Goal: Communication & Community: Answer question/provide support

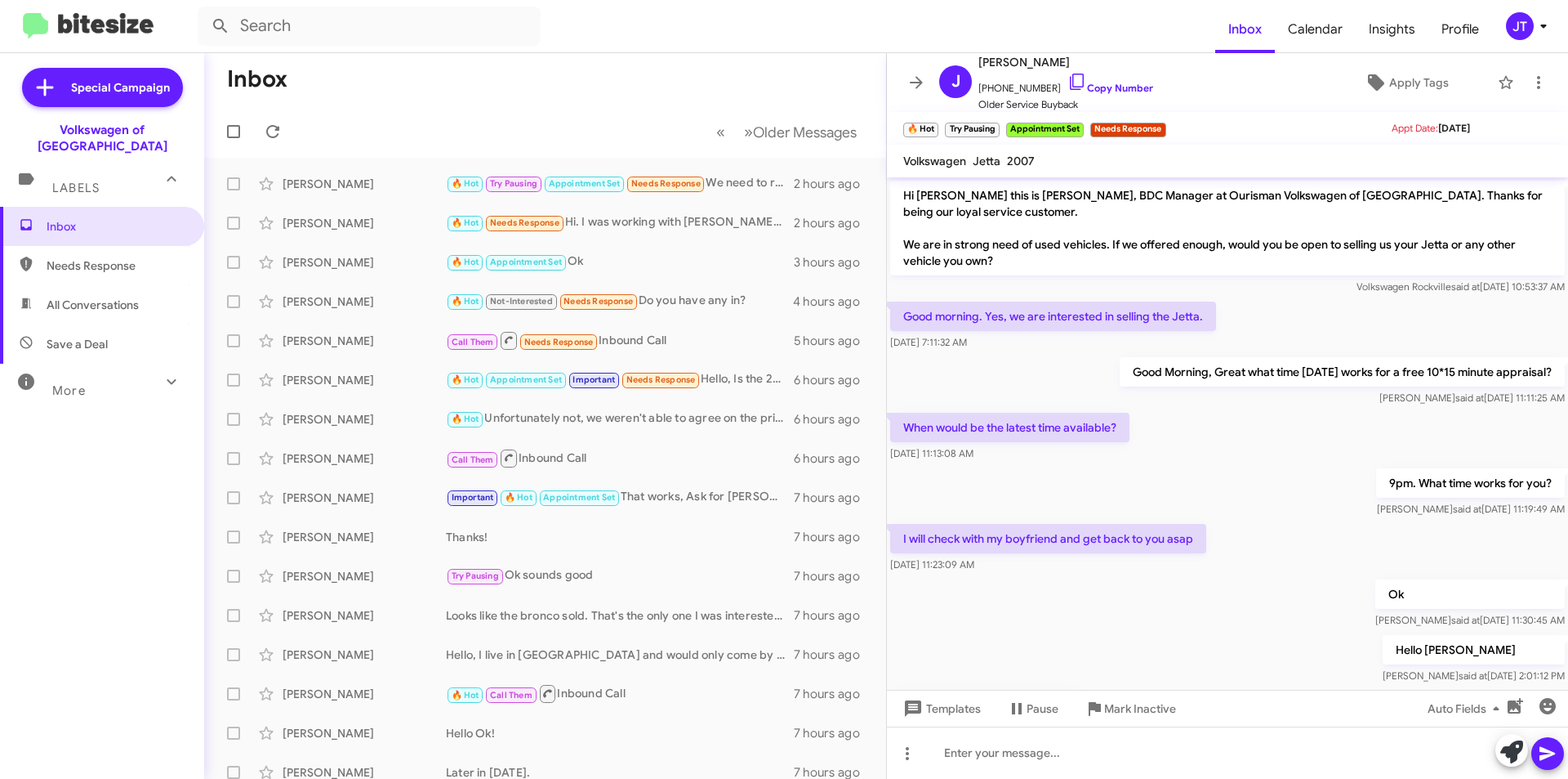
scroll to position [422, 0]
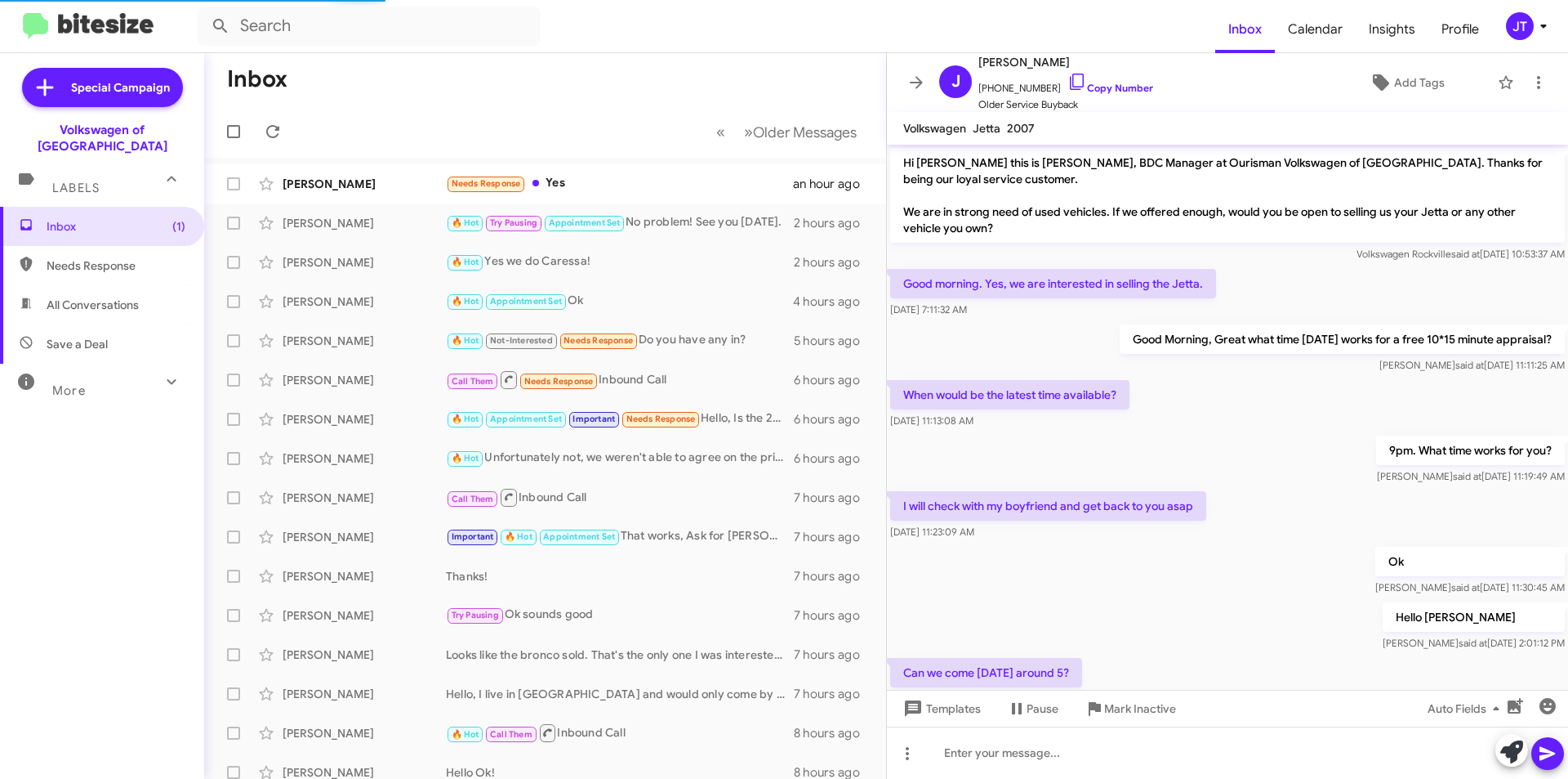
scroll to position [390, 0]
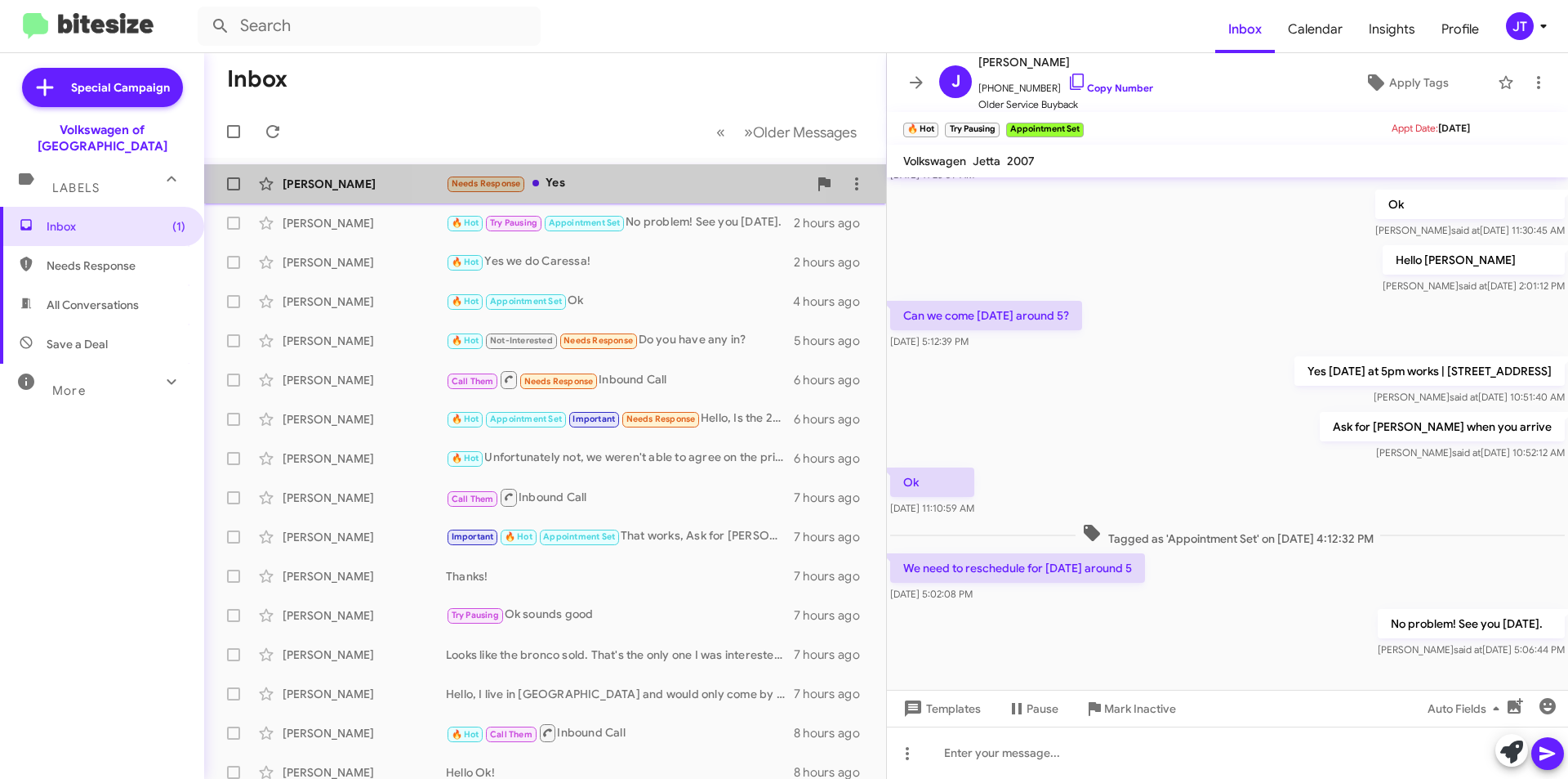
click at [622, 182] on div "Needs Response Yes" at bounding box center [627, 183] width 362 height 19
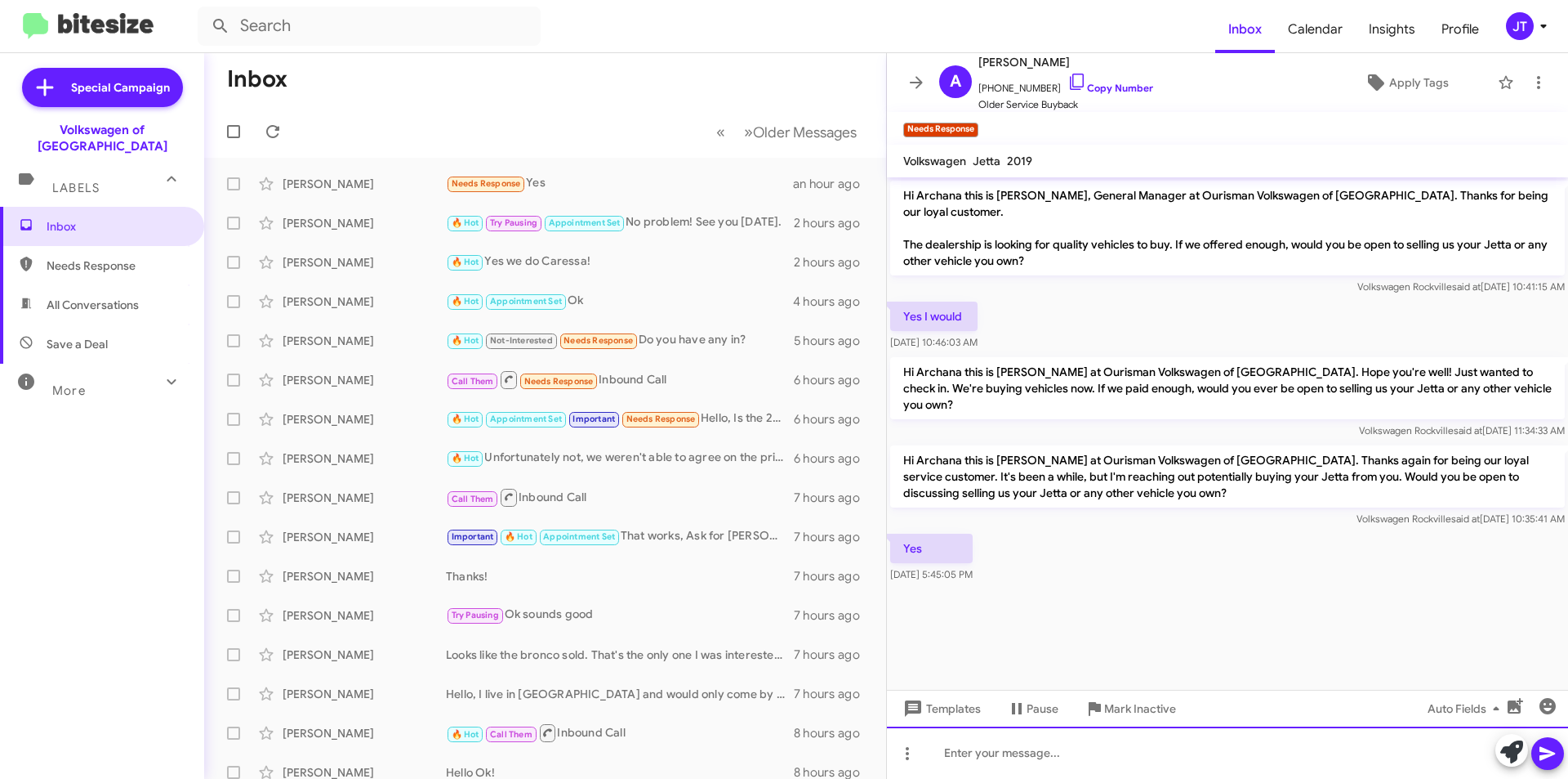
click at [1033, 750] on div at bounding box center [1228, 753] width 681 height 52
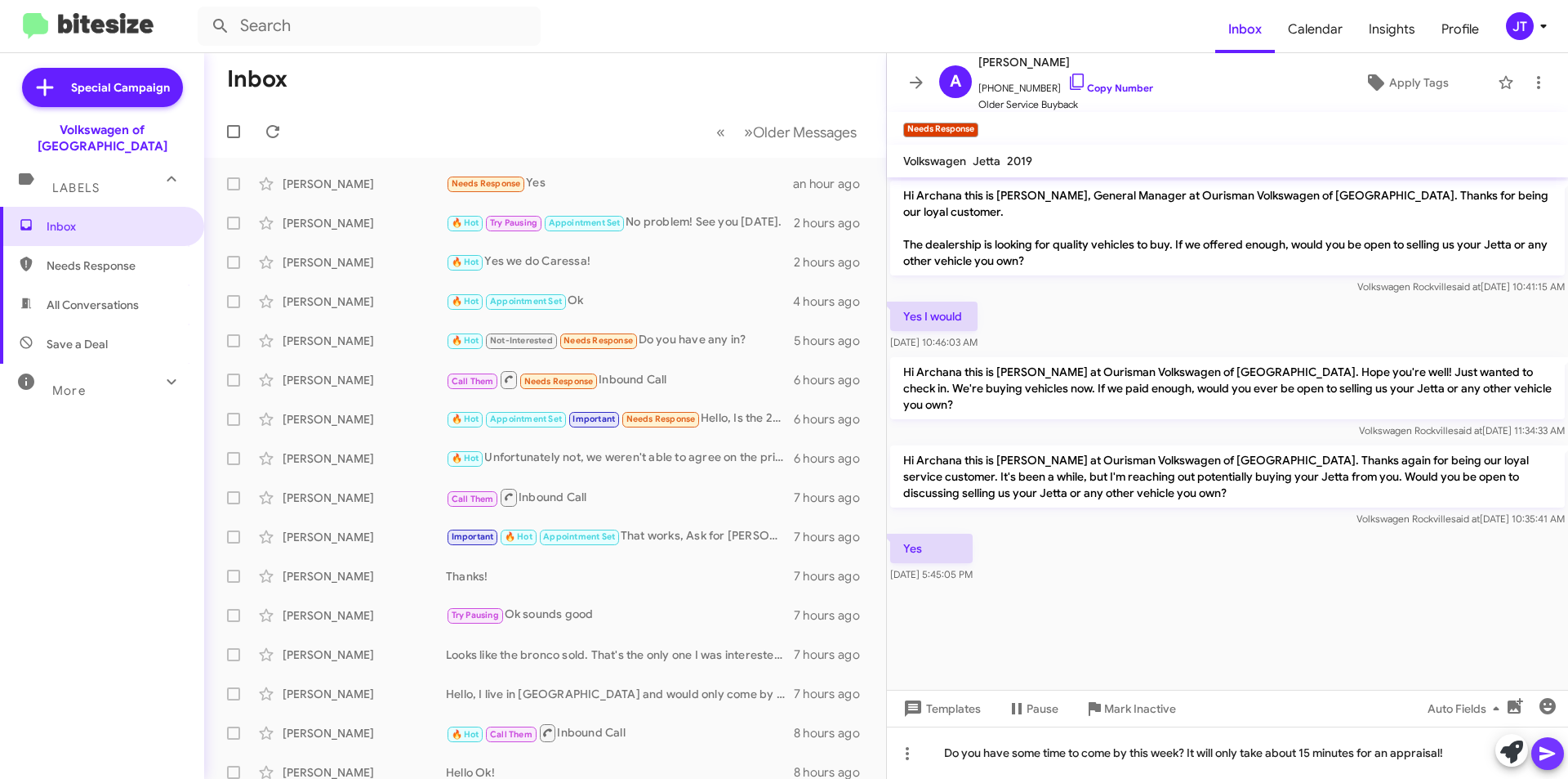
click at [1549, 758] on icon at bounding box center [1548, 753] width 19 height 19
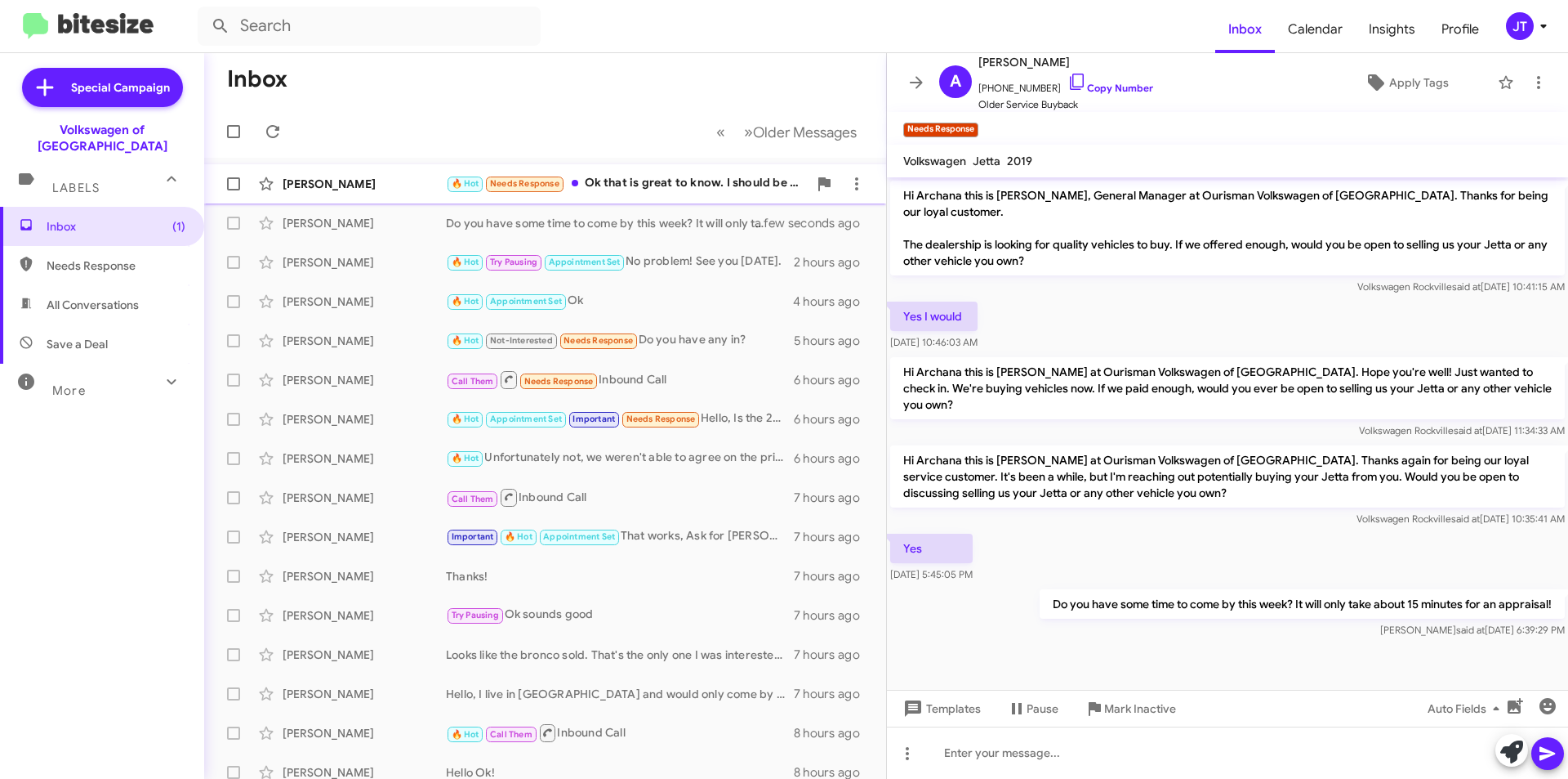
click at [652, 185] on div "🔥 Hot Needs Response Ok that is great to know. I should be ready next week to s…" at bounding box center [627, 183] width 362 height 19
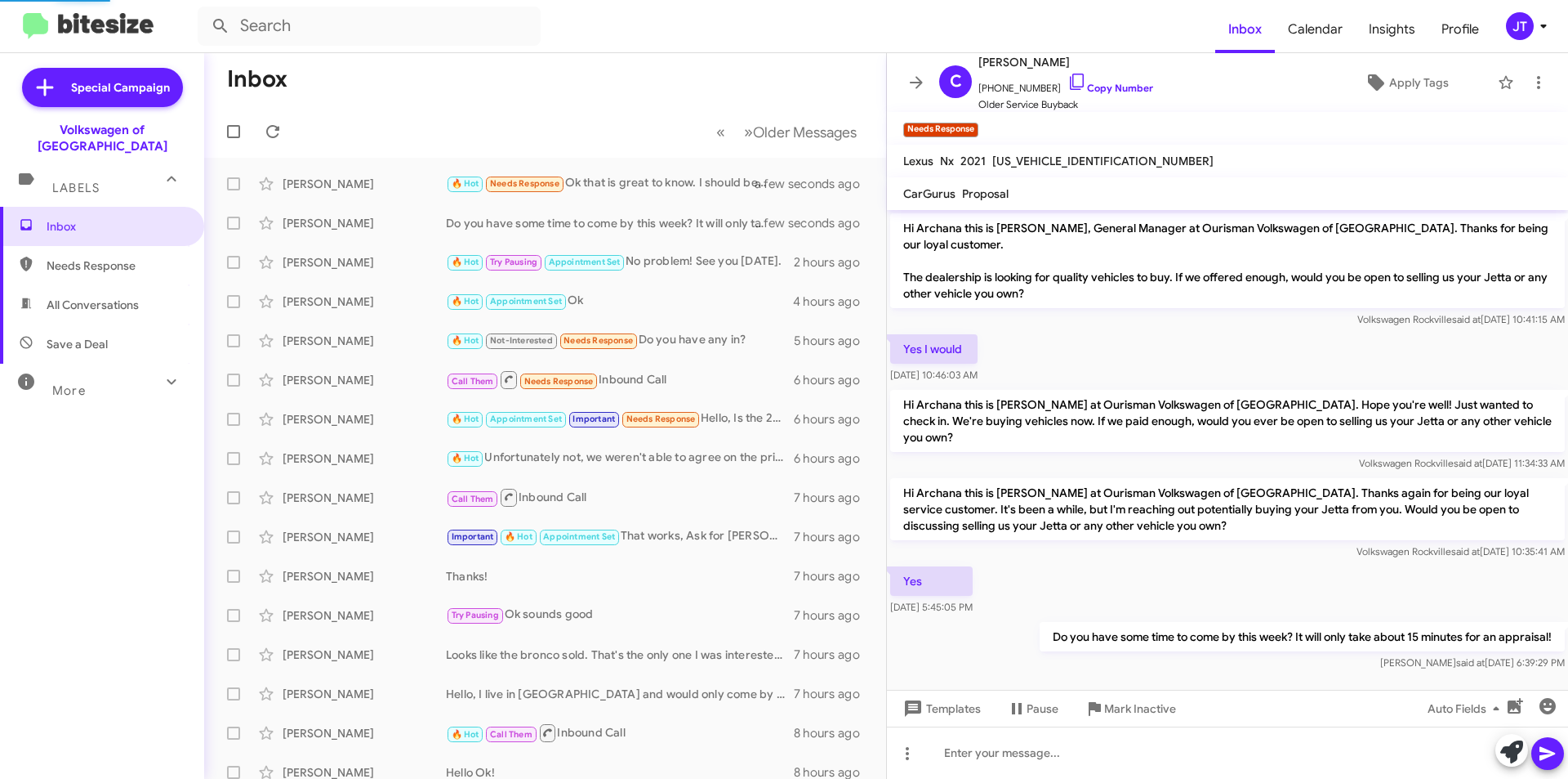
scroll to position [1351, 0]
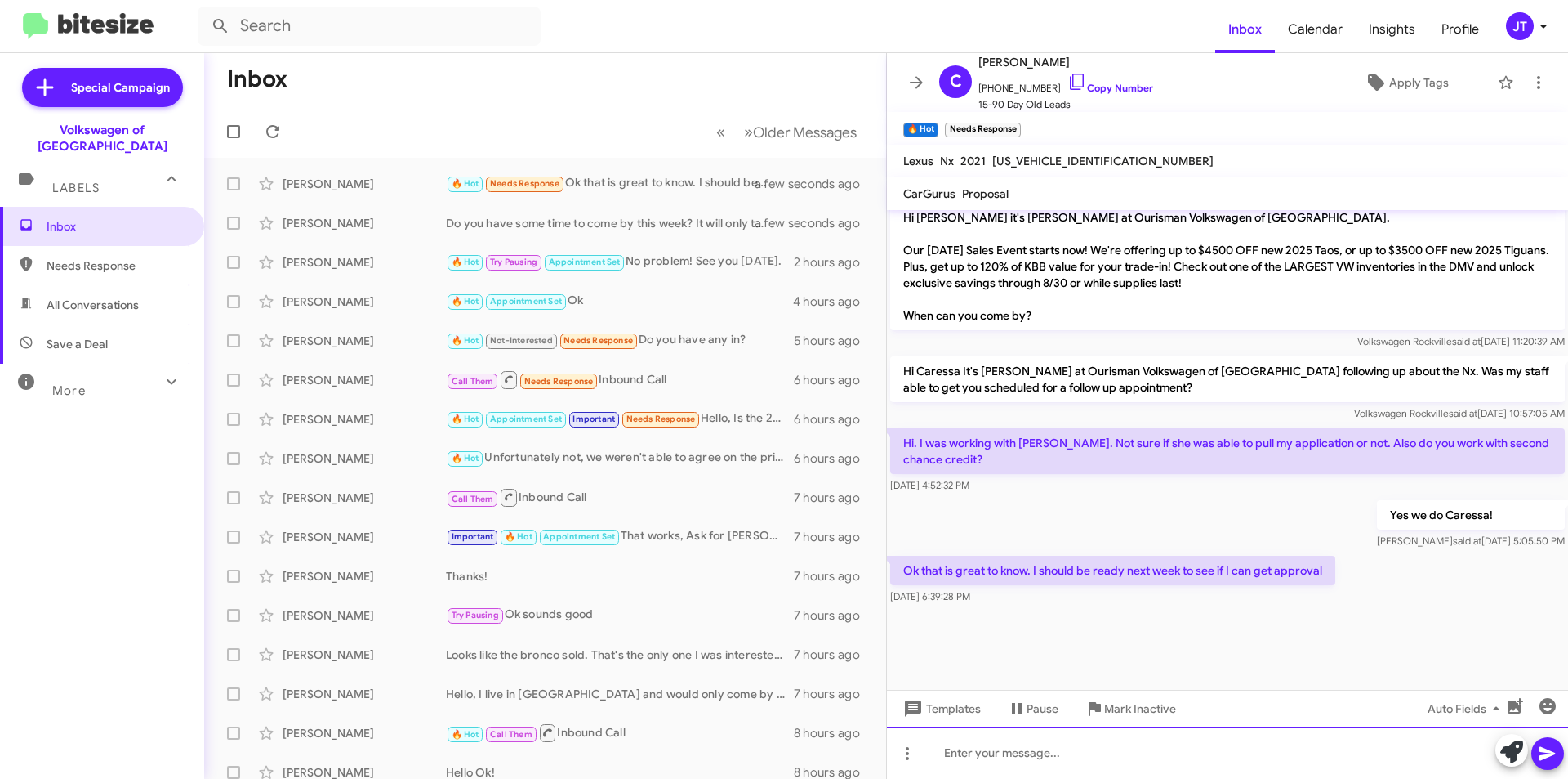
click at [1012, 759] on div at bounding box center [1228, 753] width 681 height 52
click at [1544, 760] on icon at bounding box center [1548, 753] width 19 height 19
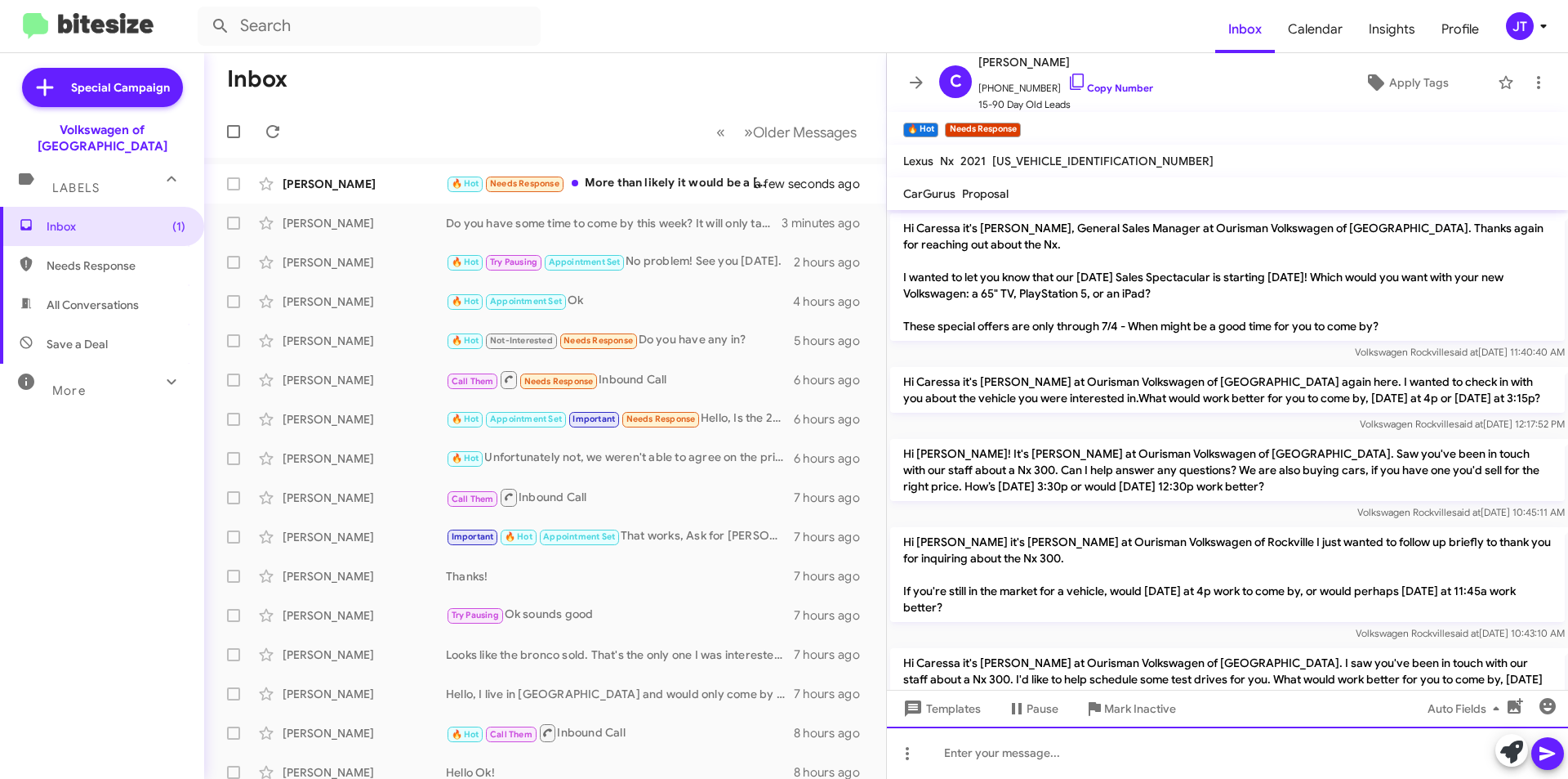
scroll to position [1188, 0]
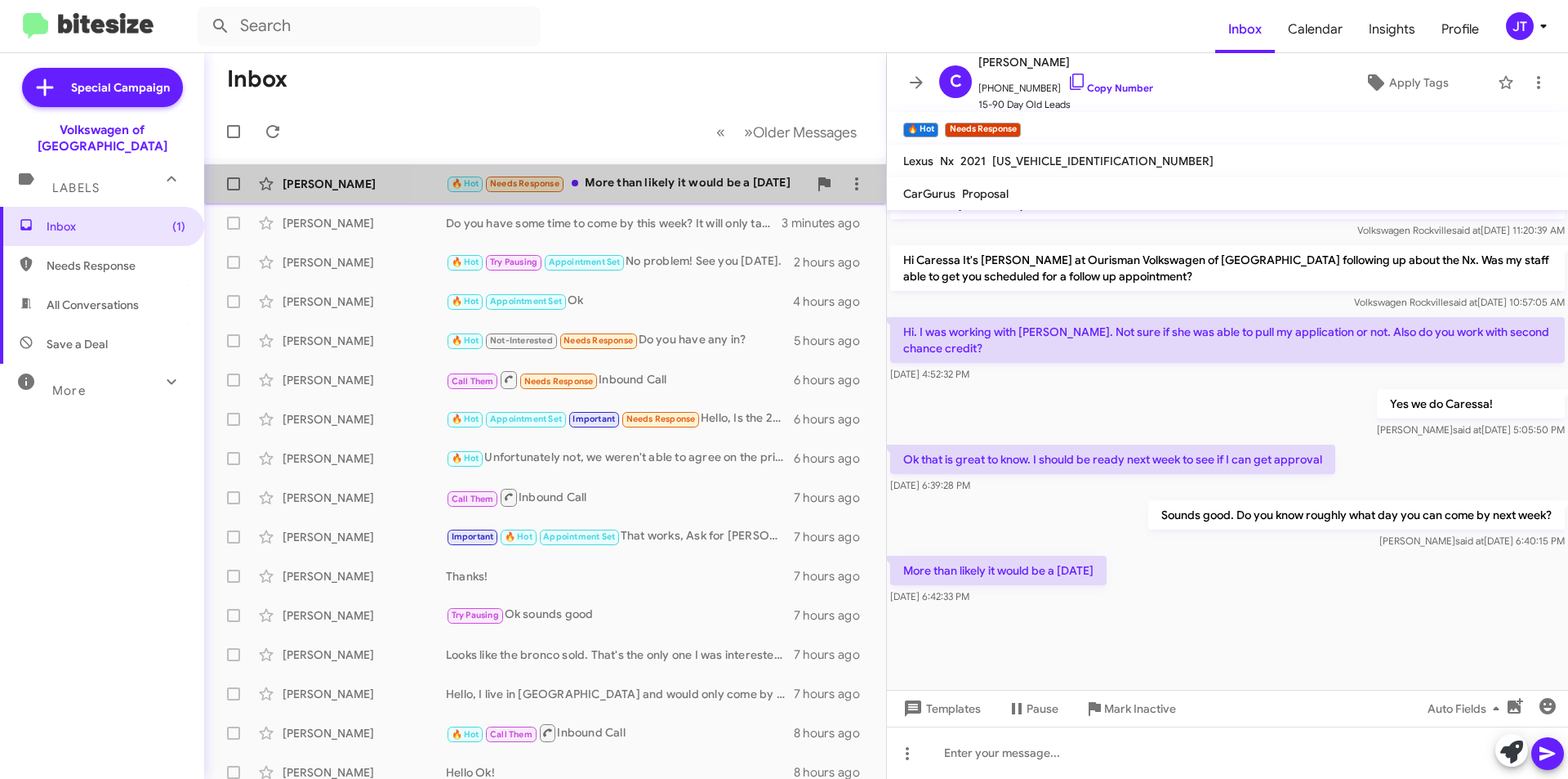
click at [665, 185] on div "🔥 Hot Needs Response More than likely it would be a [DATE]" at bounding box center [627, 183] width 362 height 19
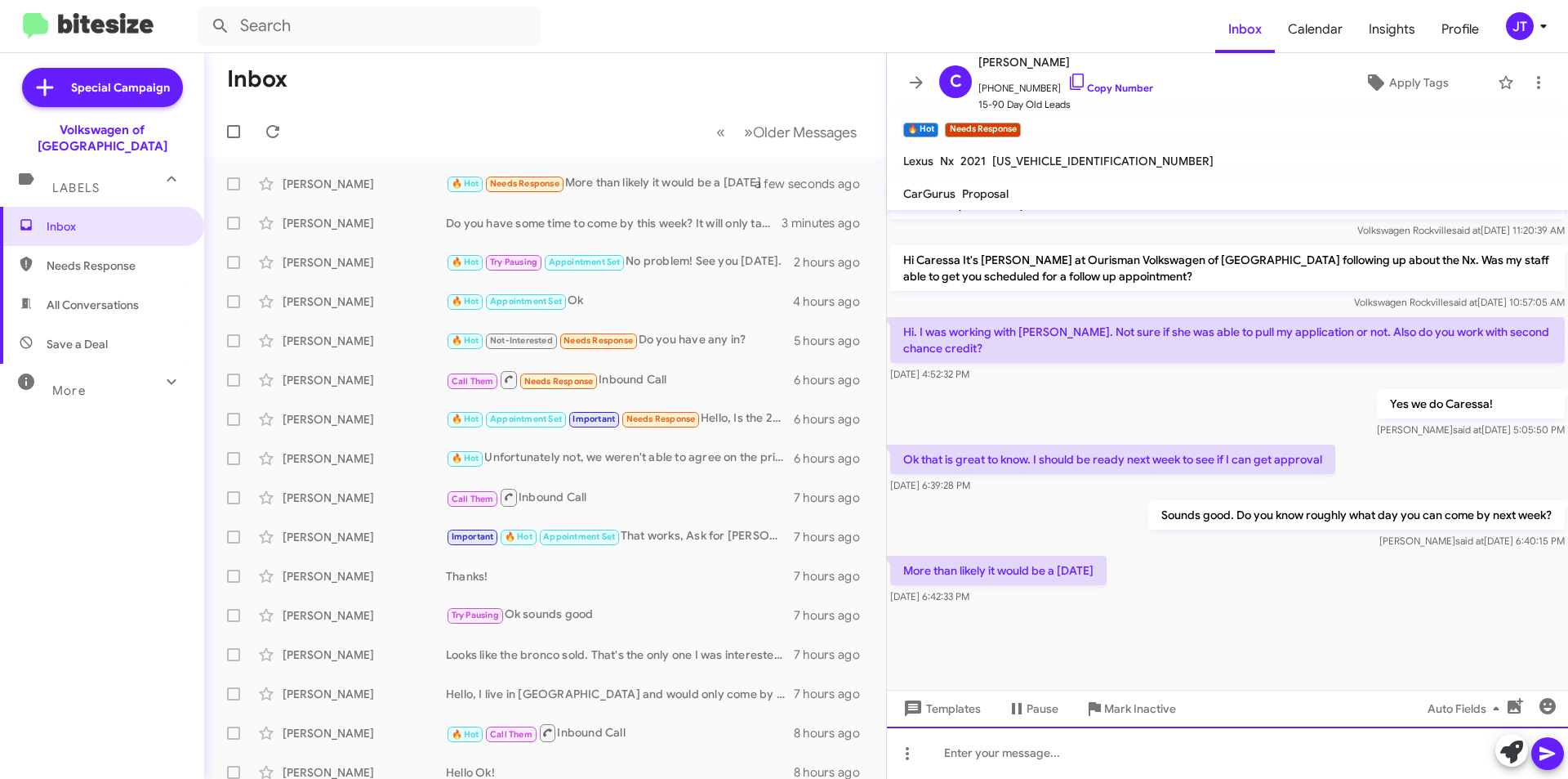
click at [1067, 752] on div at bounding box center [1228, 753] width 681 height 52
